Goal: Understand process/instructions: Learn how to perform a task or action

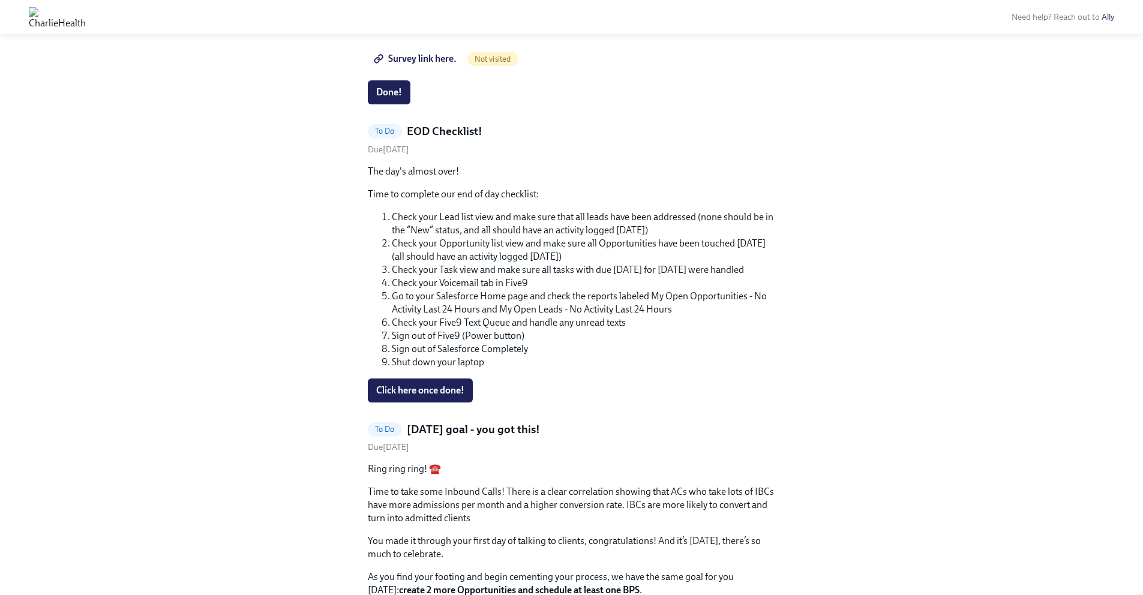
scroll to position [1990, 0]
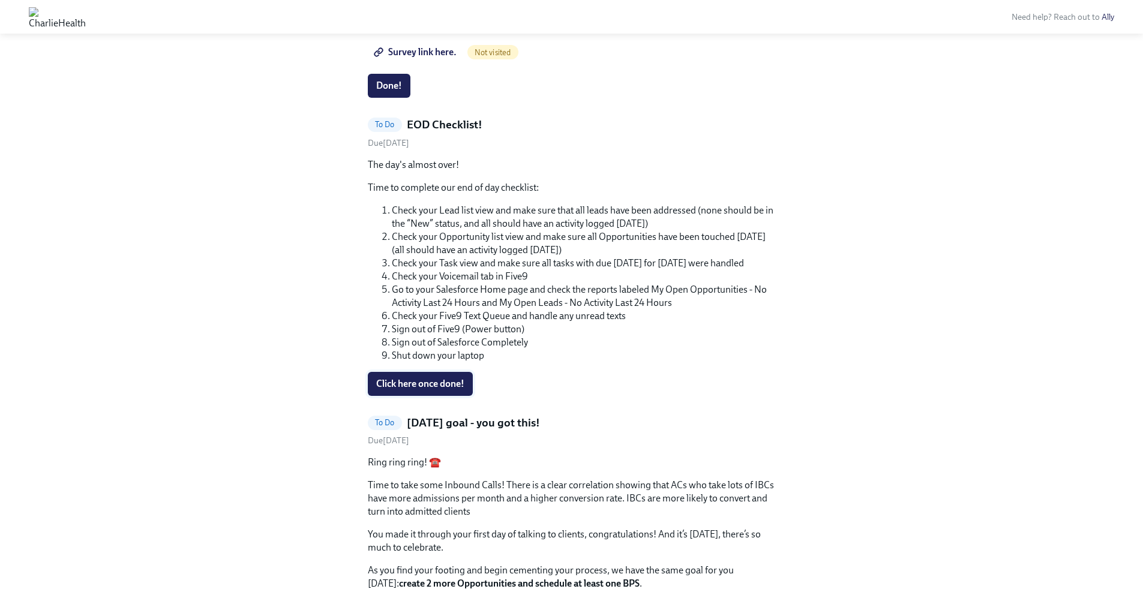
click at [433, 380] on span "Click here once done!" at bounding box center [420, 384] width 88 height 12
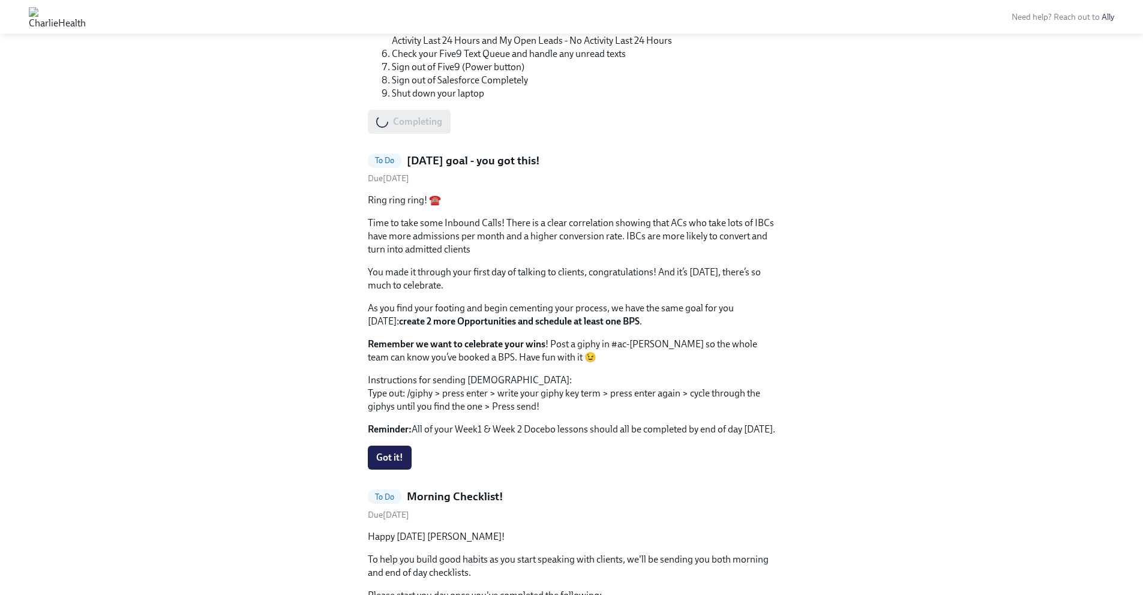
scroll to position [2261, 0]
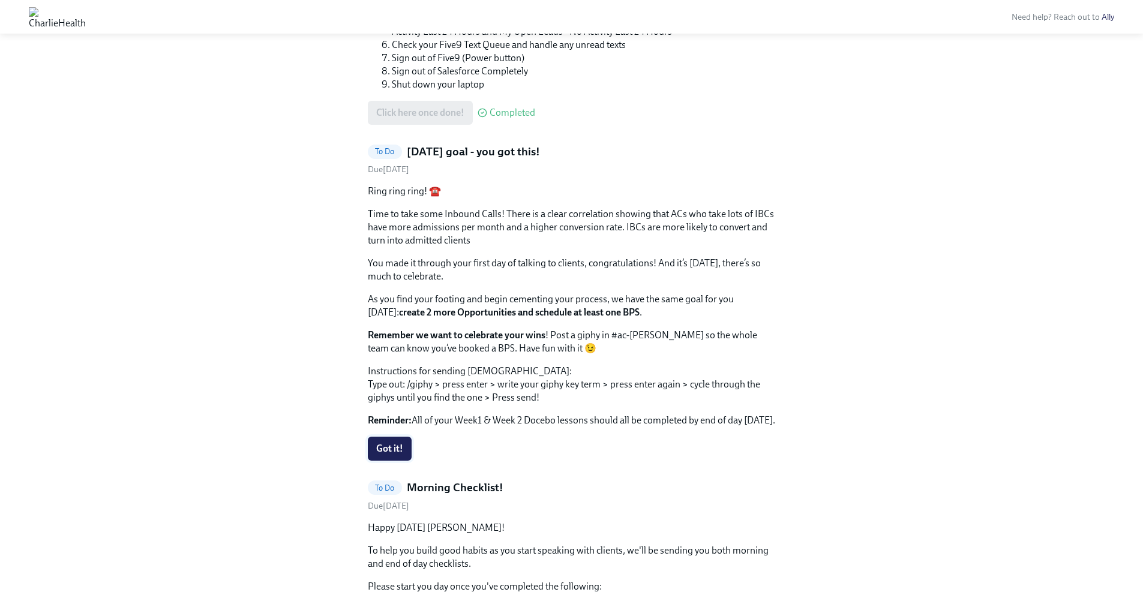
click at [391, 446] on span "Got it!" at bounding box center [389, 449] width 27 height 12
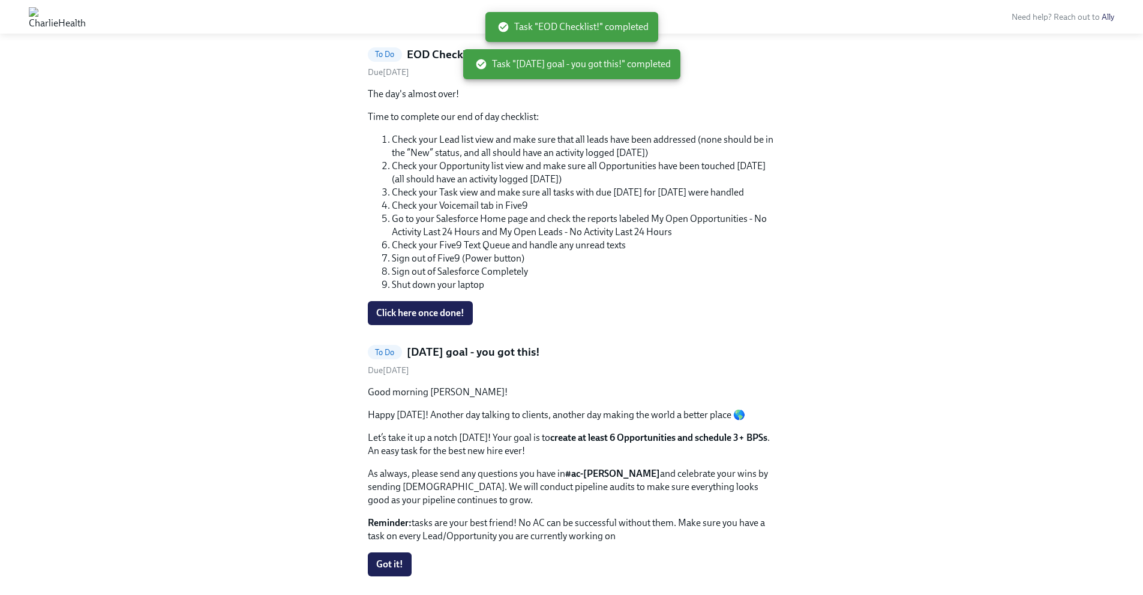
scroll to position [2005, 0]
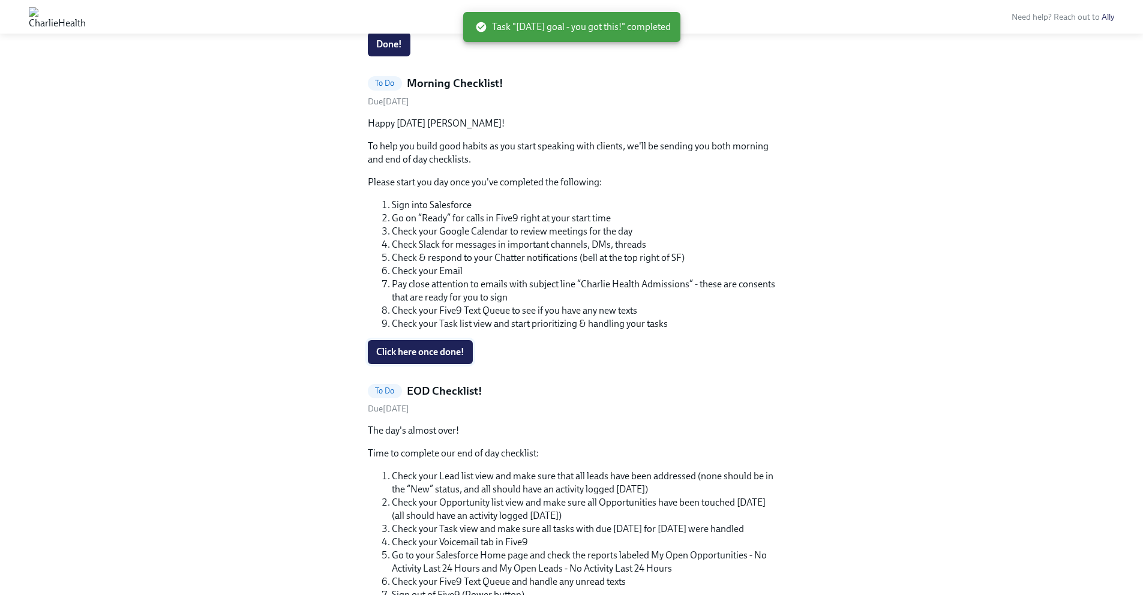
click at [456, 356] on span "Click here once done!" at bounding box center [420, 352] width 88 height 12
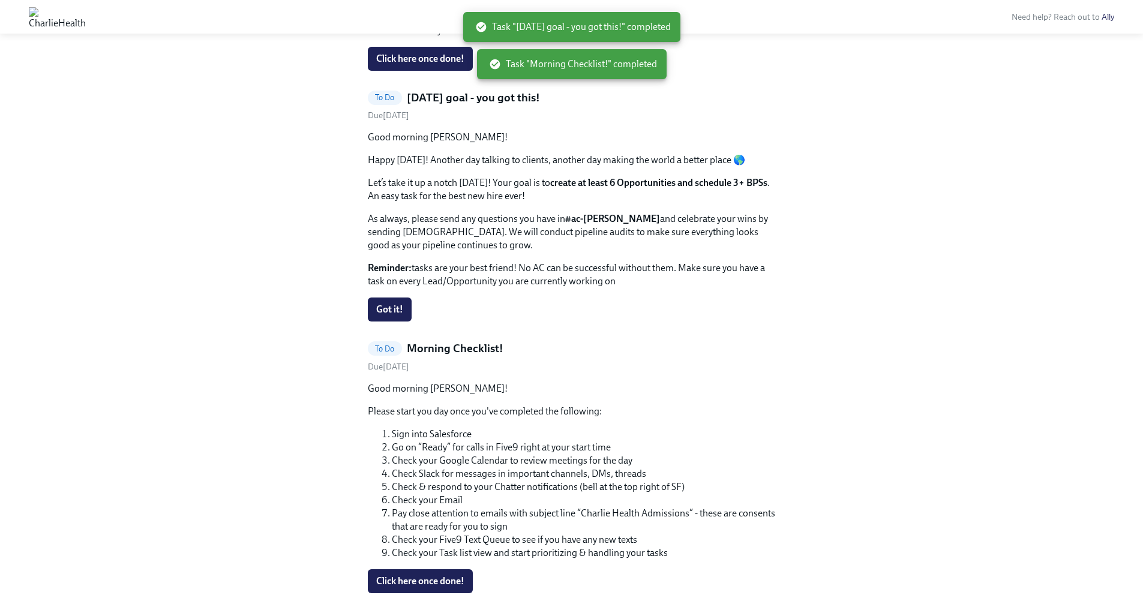
scroll to position [1981, 0]
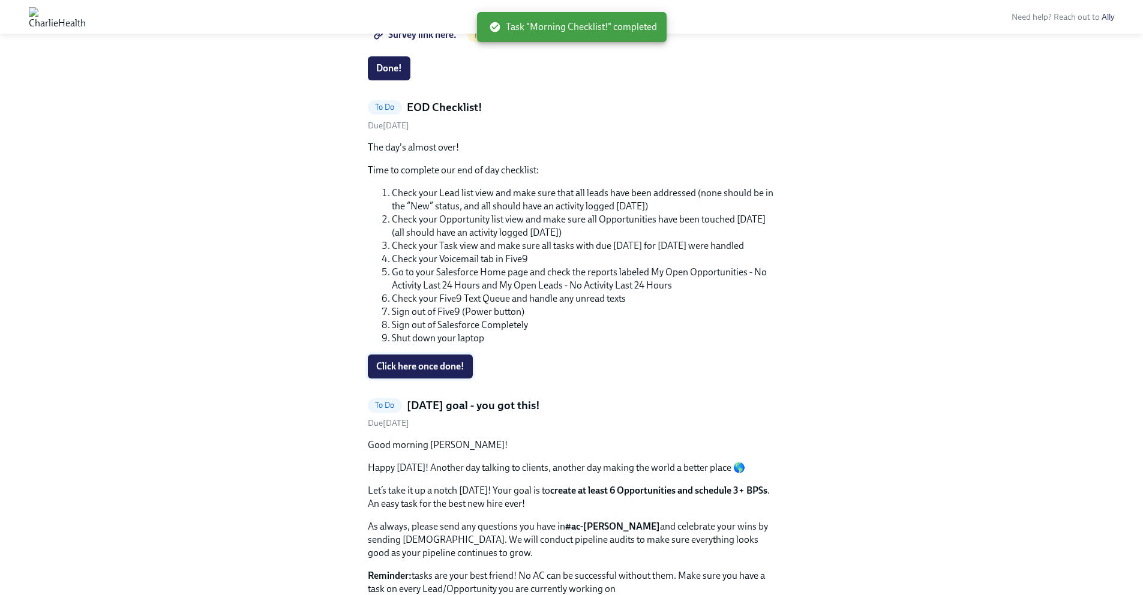
click at [452, 362] on span "Click here once done!" at bounding box center [420, 367] width 88 height 12
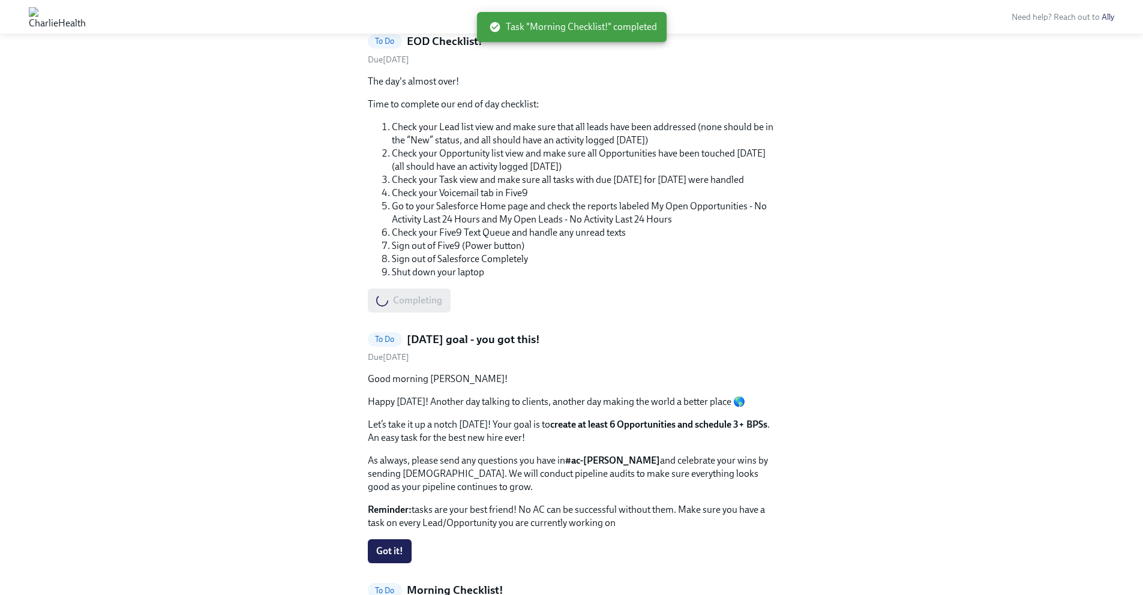
scroll to position [2101, 0]
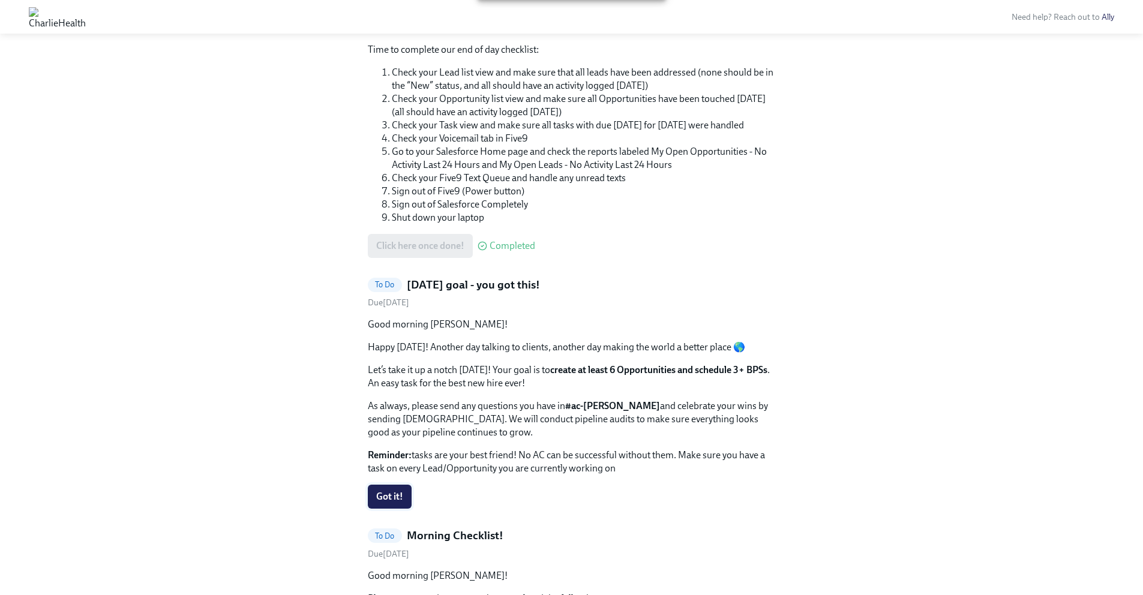
click at [388, 490] on button "Got it!" at bounding box center [390, 497] width 44 height 24
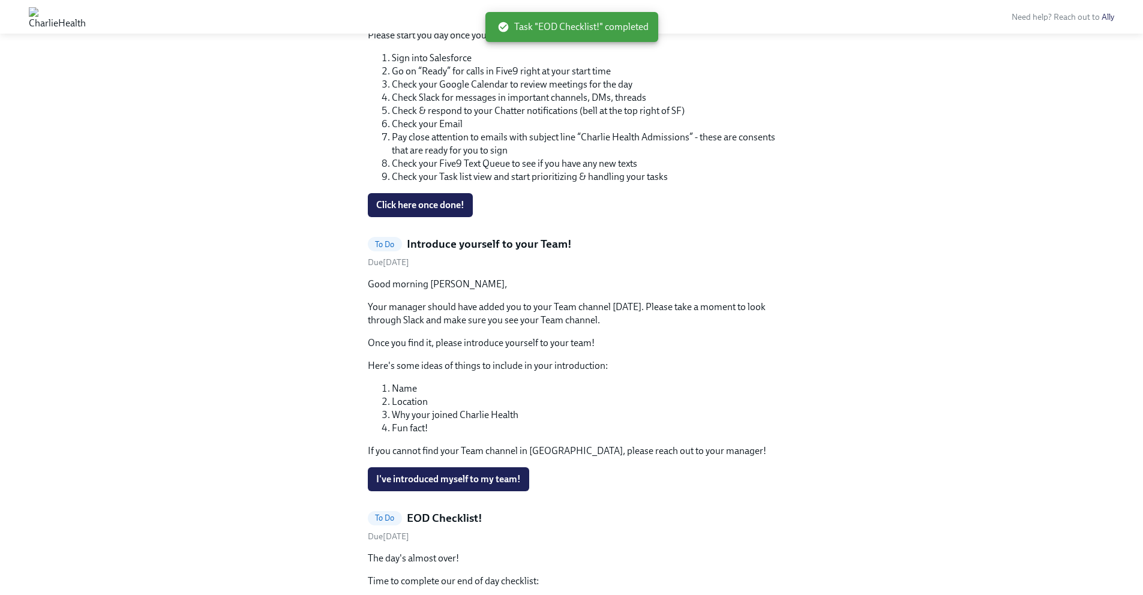
scroll to position [2068, 0]
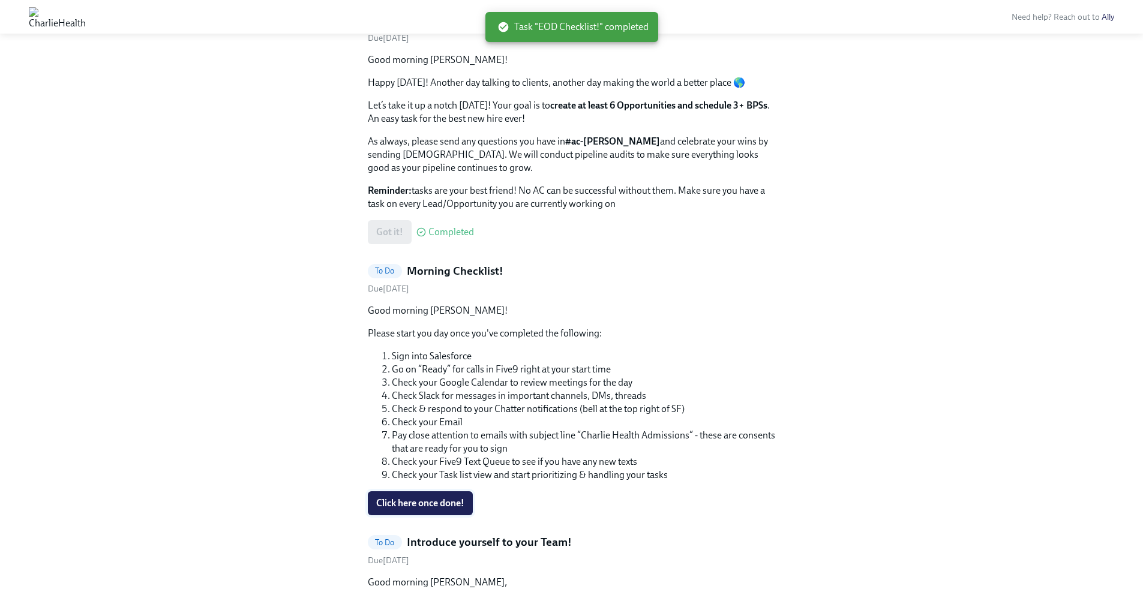
click at [438, 500] on span "Click here once done!" at bounding box center [420, 503] width 88 height 12
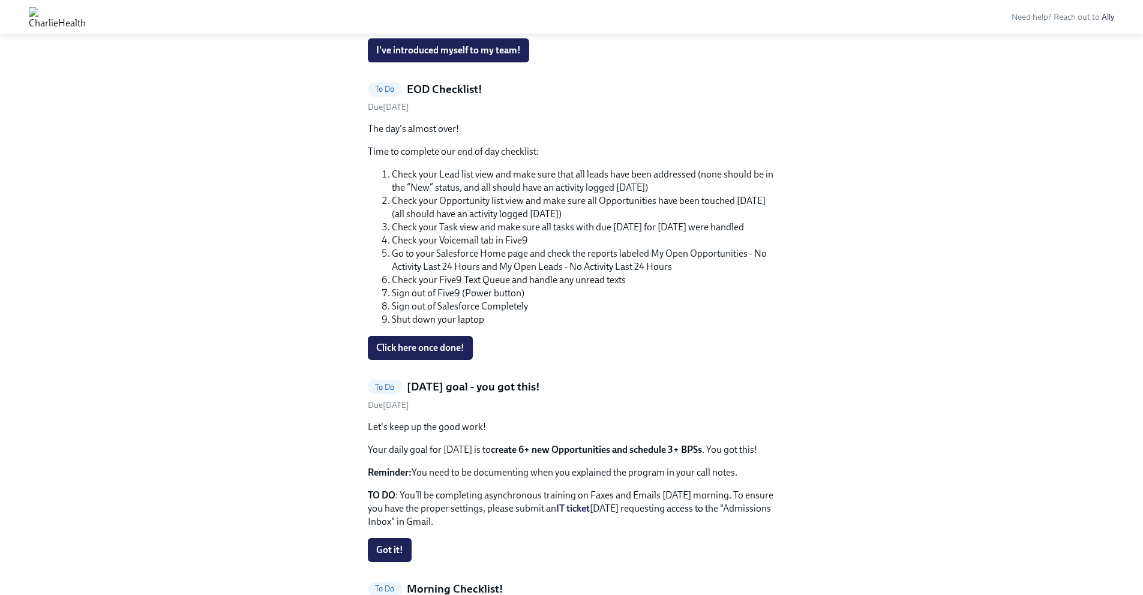
scroll to position [2275, 0]
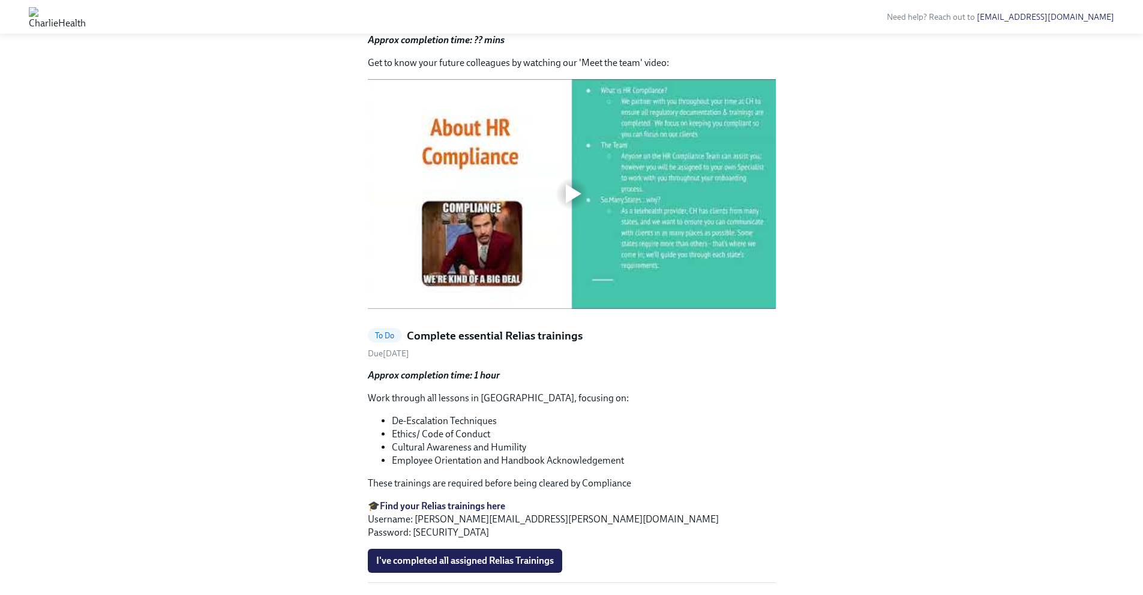
scroll to position [455, 0]
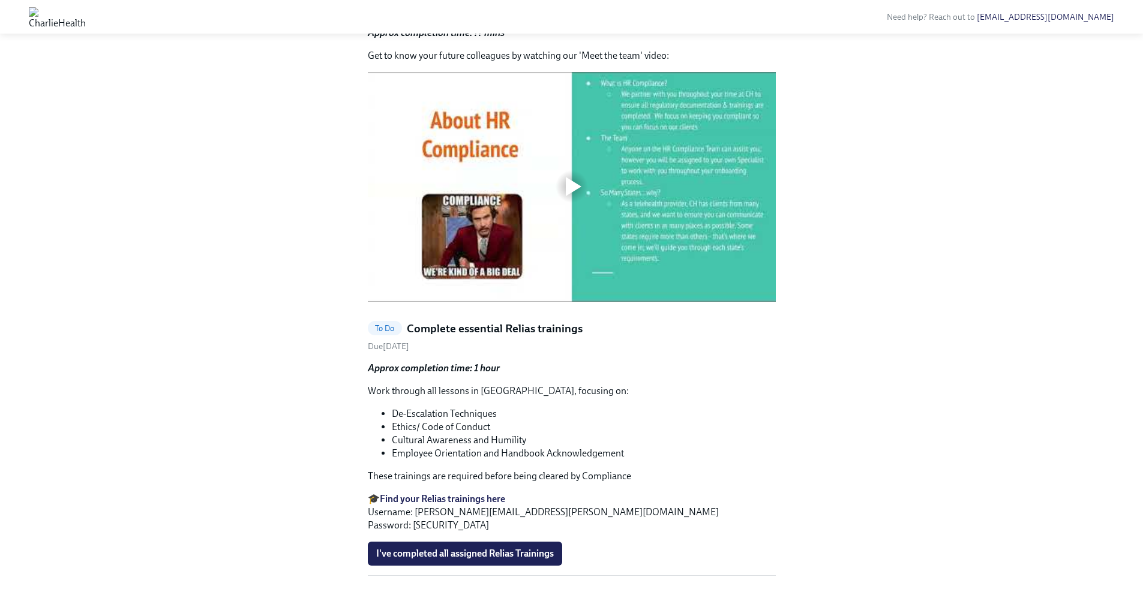
click at [566, 196] on div at bounding box center [574, 186] width 16 height 19
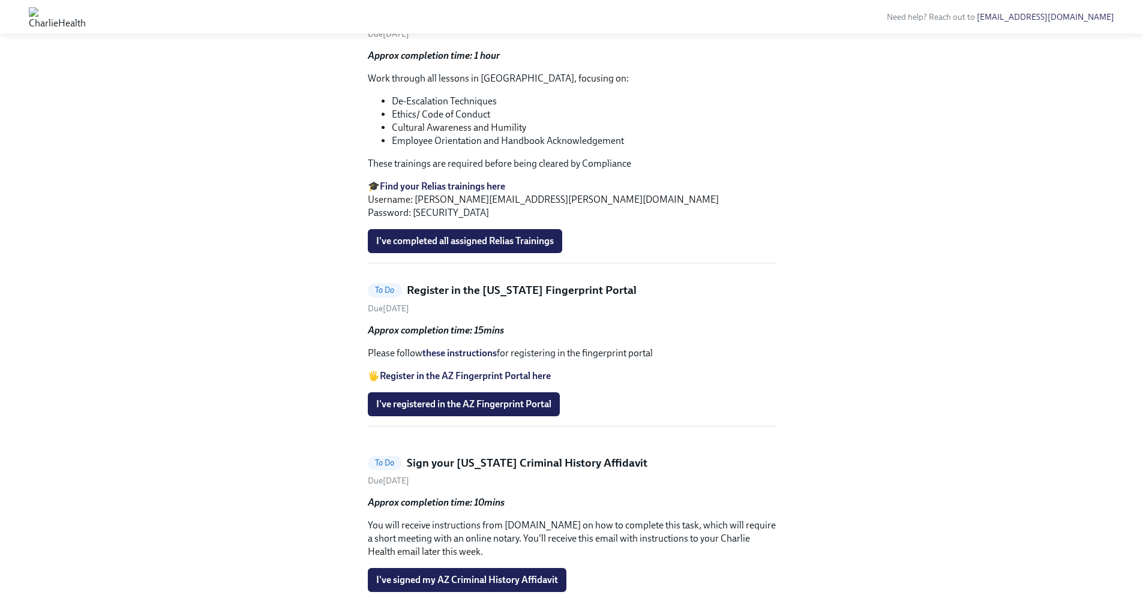
scroll to position [803, 0]
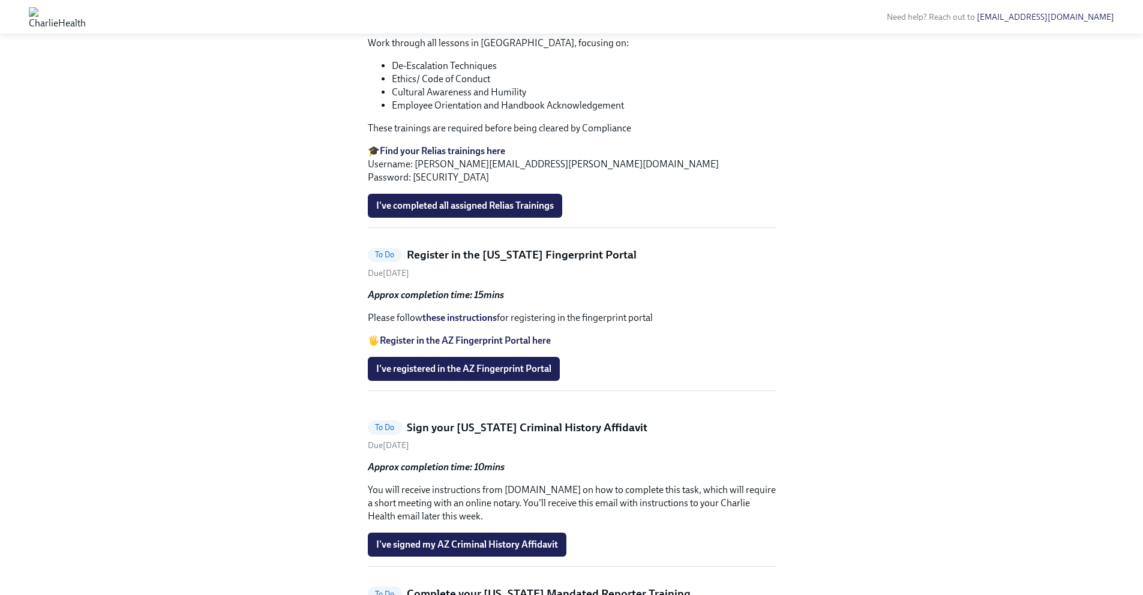
click at [475, 157] on strong "Find your Relias trainings here" at bounding box center [442, 150] width 125 height 11
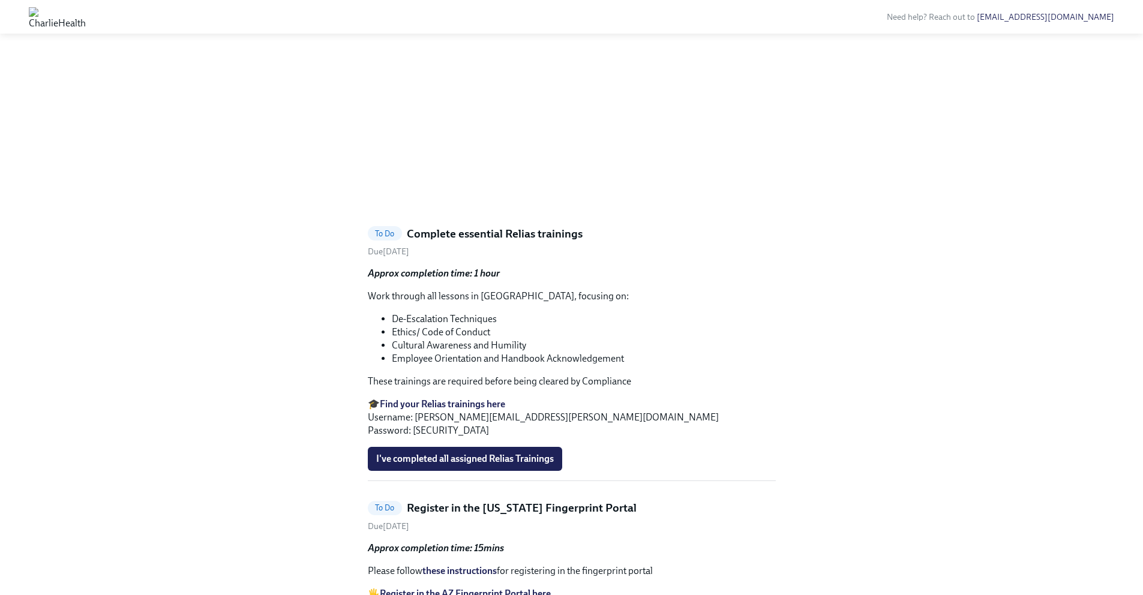
scroll to position [552, 0]
